Goal: Task Accomplishment & Management: Manage account settings

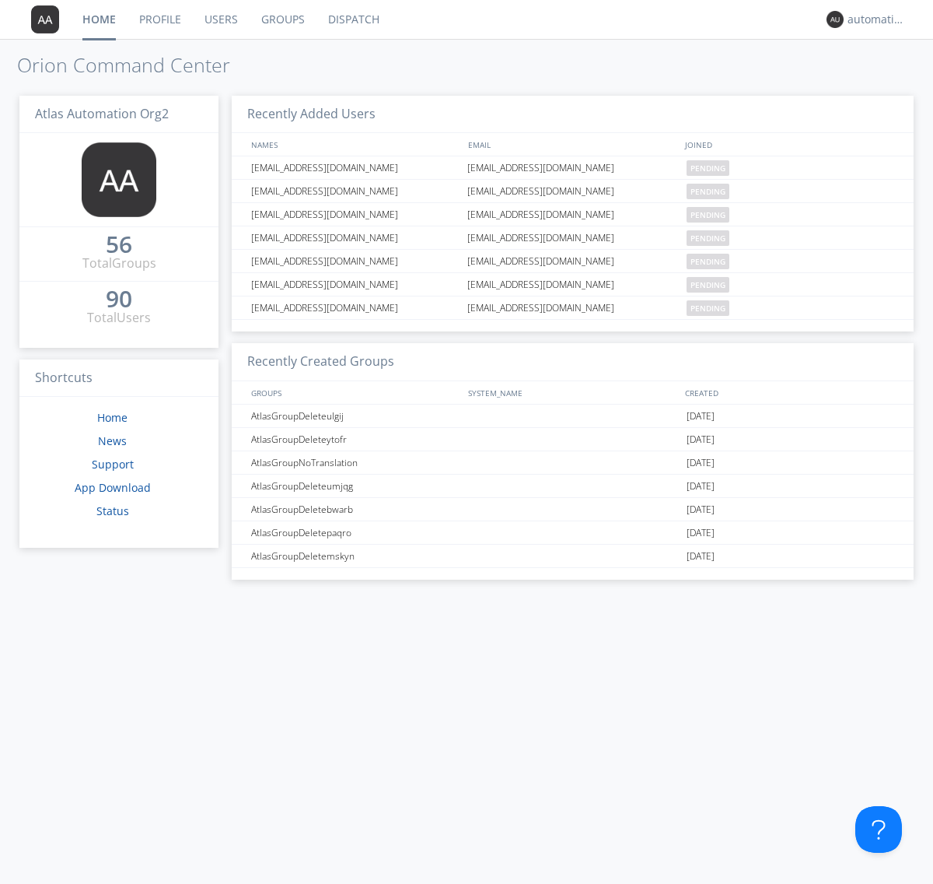
click at [352, 19] on link "Dispatch" at bounding box center [354, 19] width 75 height 39
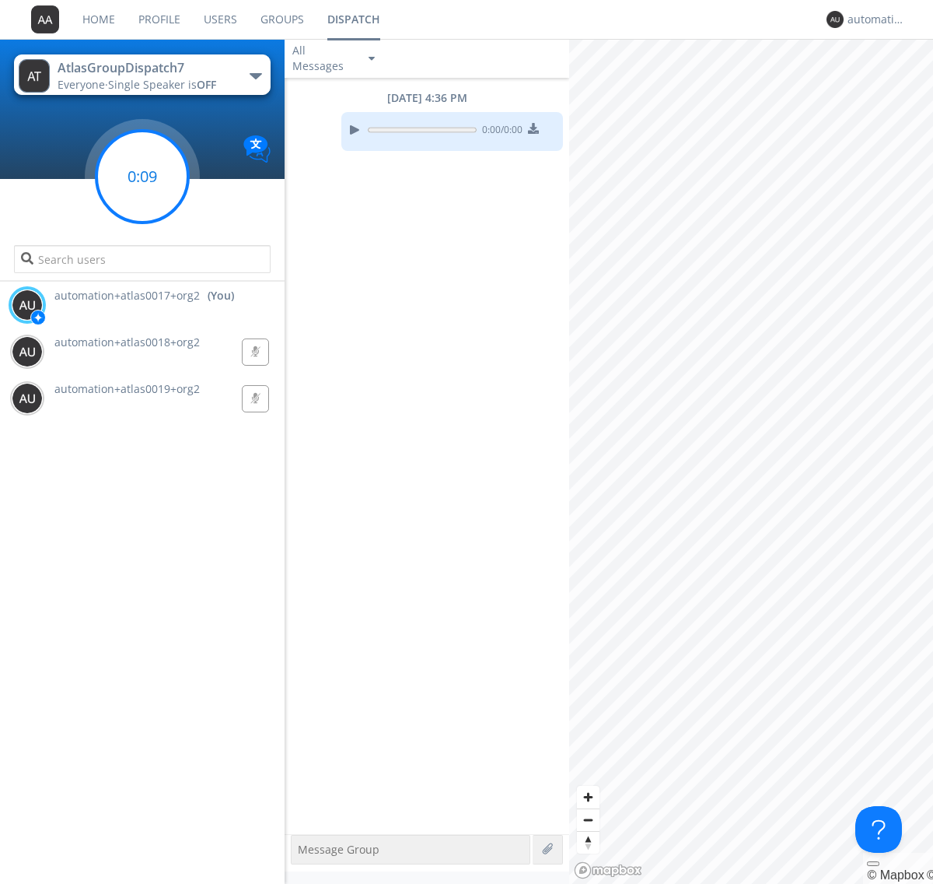
click at [142, 177] on g at bounding box center [142, 177] width 92 height 92
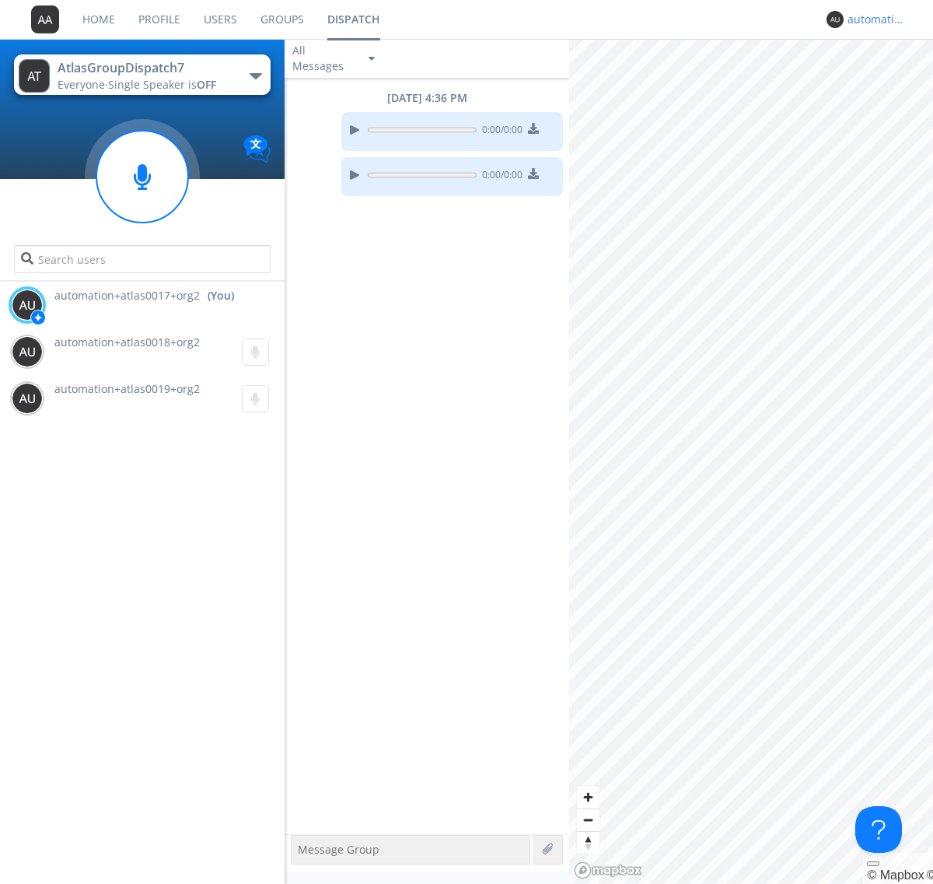
click at [873, 19] on div "automation+atlas0017+org2" at bounding box center [877, 20] width 58 height 16
click at [884, 82] on div "Log Out" at bounding box center [885, 82] width 80 height 28
